Goal: Task Accomplishment & Management: Manage account settings

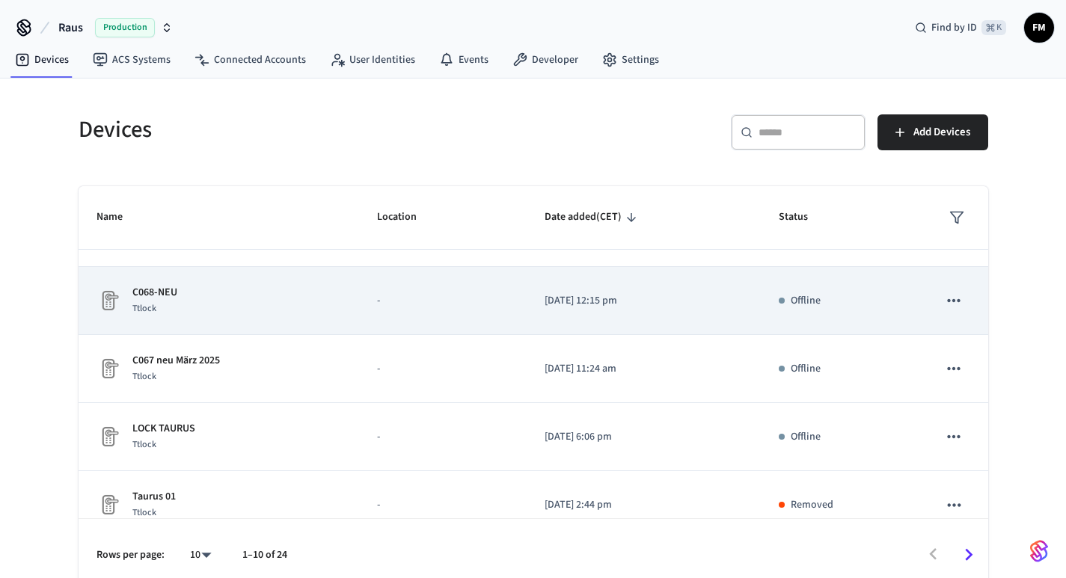
scroll to position [70, 0]
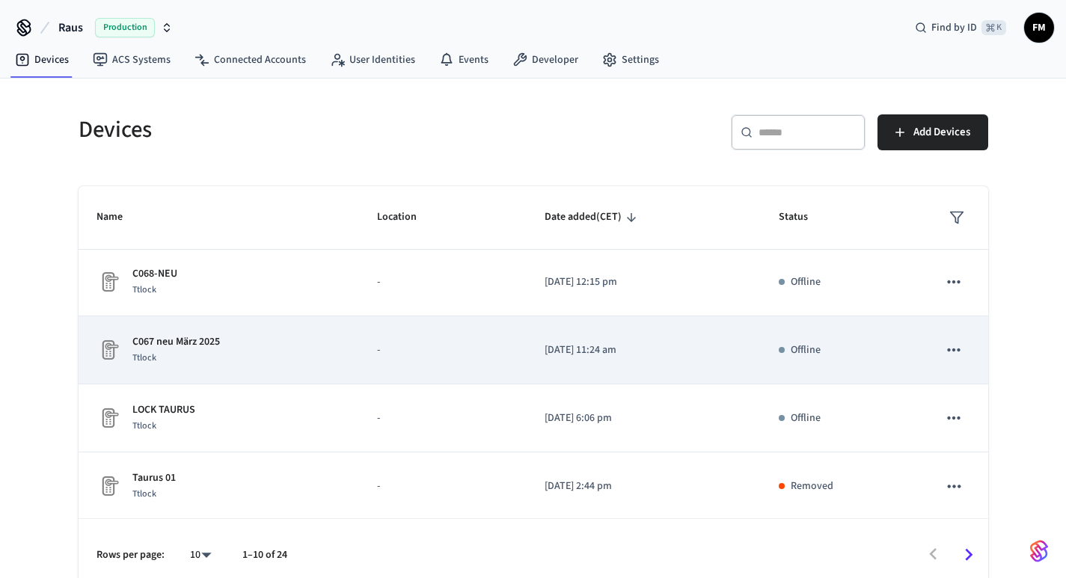
click at [195, 338] on p "C067 neu März 2025" at bounding box center [176, 342] width 88 height 16
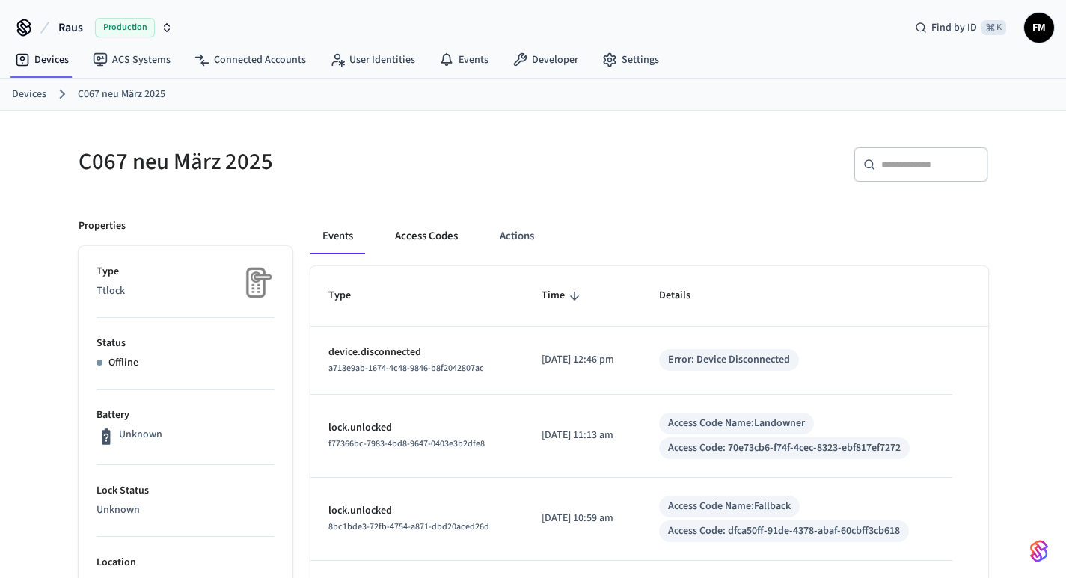
click at [423, 237] on button "Access Codes" at bounding box center [426, 236] width 87 height 36
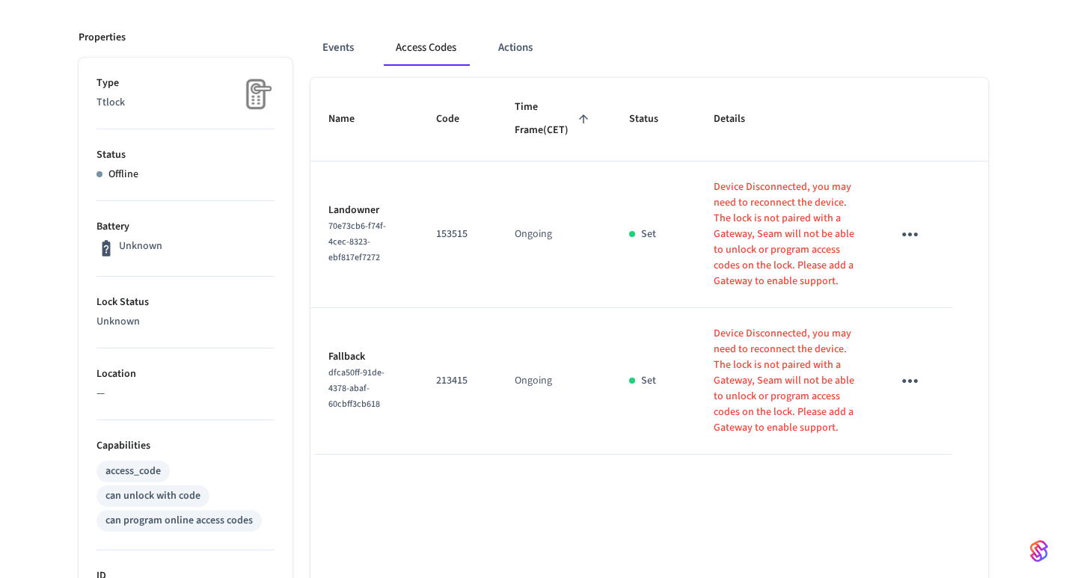
scroll to position [191, 0]
click at [993, 350] on div "C067 neu März 2025 ​ ​ Add Access Code Properties Type Ttlock Status Offline Ba…" at bounding box center [534, 507] width 934 height 1138
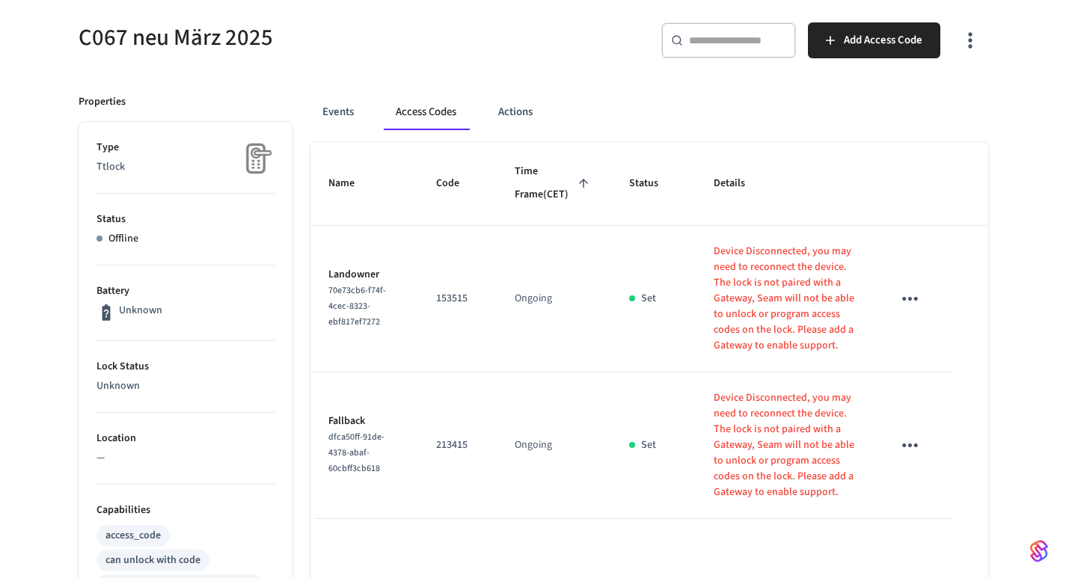
scroll to position [123, 0]
drag, startPoint x: 464, startPoint y: 324, endPoint x: 440, endPoint y: 324, distance: 23.9
click at [440, 308] on p "153515" at bounding box center [457, 301] width 43 height 16
copy p "153515"
drag, startPoint x: 471, startPoint y: 468, endPoint x: 438, endPoint y: 468, distance: 32.2
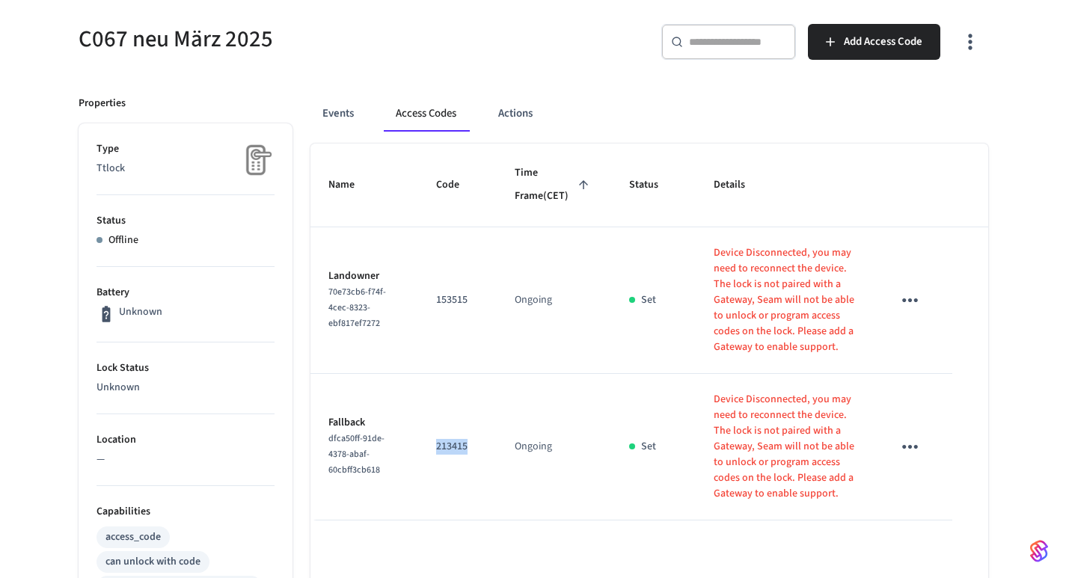
click at [438, 455] on p "213415" at bounding box center [457, 447] width 43 height 16
copy p "213415"
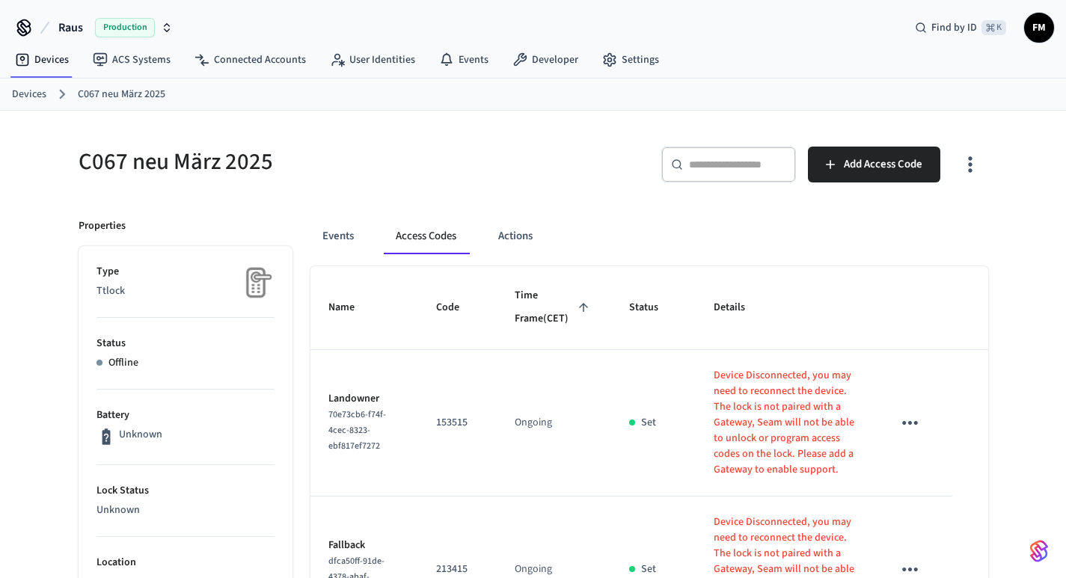
click at [524, 141] on div "​ ​ Add Access Code" at bounding box center [756, 162] width 464 height 66
